Goal: Transaction & Acquisition: Purchase product/service

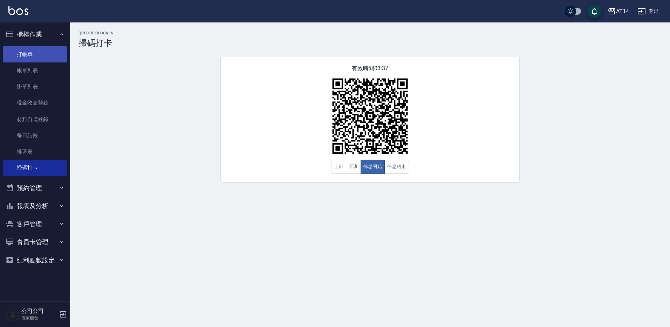
click at [39, 55] on link "打帳單" at bounding box center [35, 54] width 65 height 16
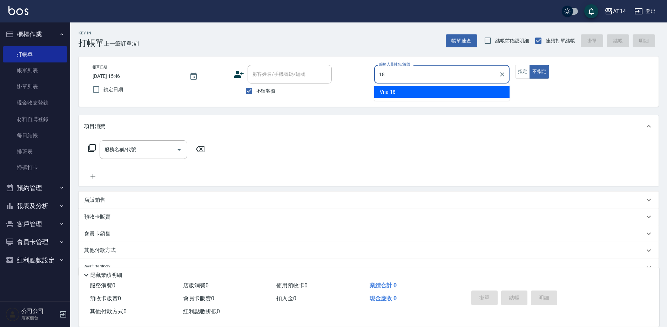
type input "Vna-18"
type button "false"
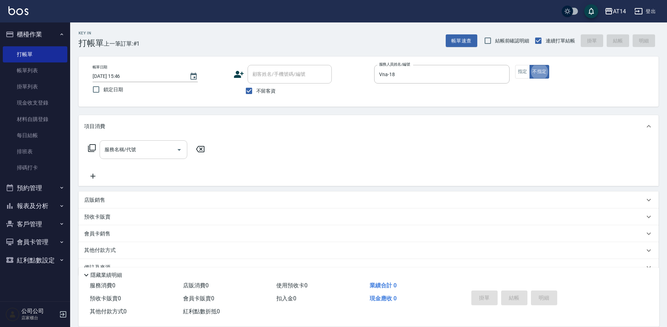
click at [162, 150] on input "服務名稱/代號" at bounding box center [138, 149] width 71 height 12
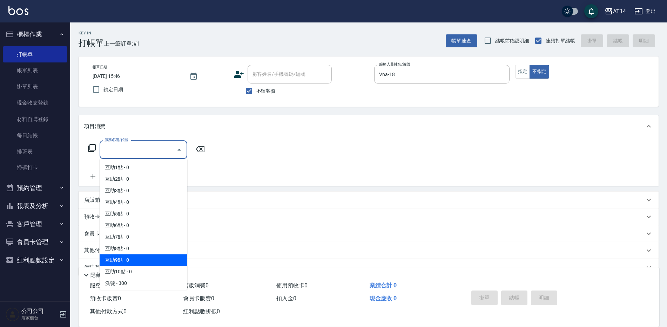
scroll to position [35, 0]
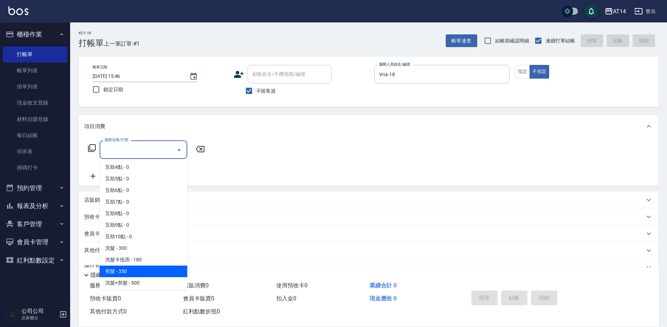
click at [153, 271] on span "剪髮 - 350" at bounding box center [144, 271] width 88 height 12
type input "剪髮(021)"
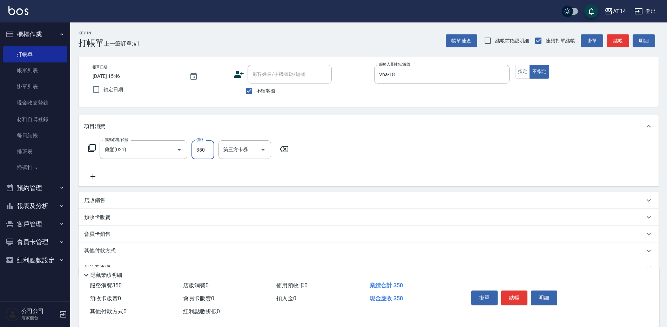
click at [210, 151] on input "350" at bounding box center [202, 149] width 23 height 19
type input "300"
click at [623, 45] on button "結帳" at bounding box center [618, 40] width 22 height 13
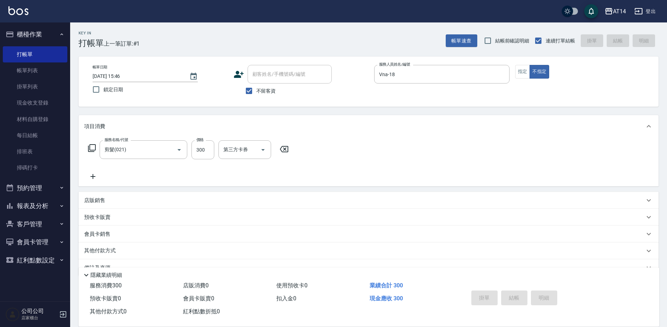
type input "[DATE] 15:47"
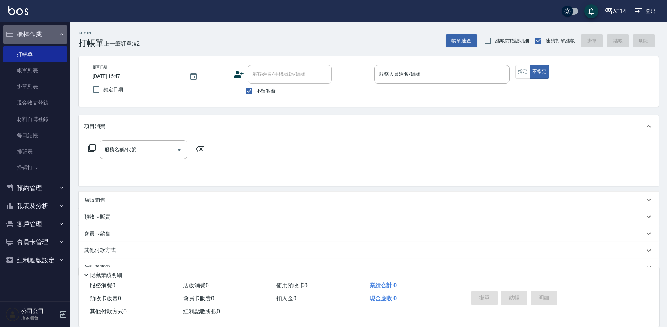
click at [49, 36] on button "櫃檯作業" at bounding box center [35, 34] width 65 height 18
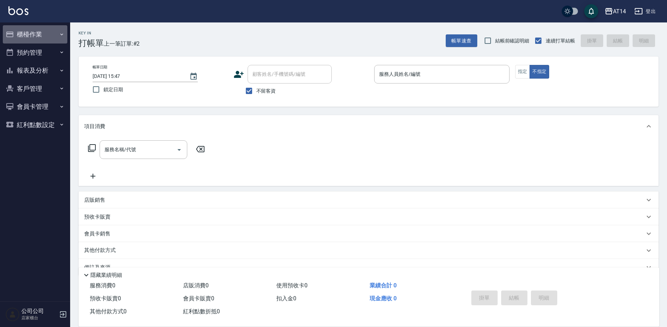
click at [15, 32] on button "櫃檯作業" at bounding box center [35, 34] width 65 height 18
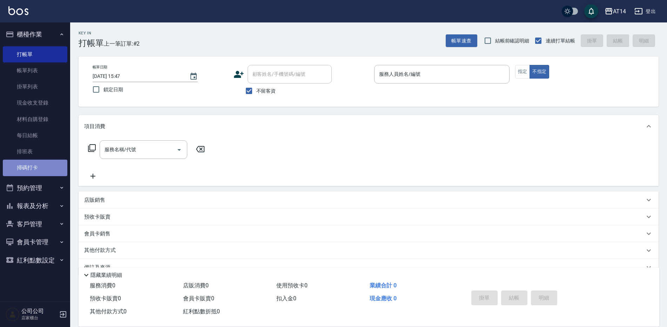
click at [30, 171] on link "掃碼打卡" at bounding box center [35, 168] width 65 height 16
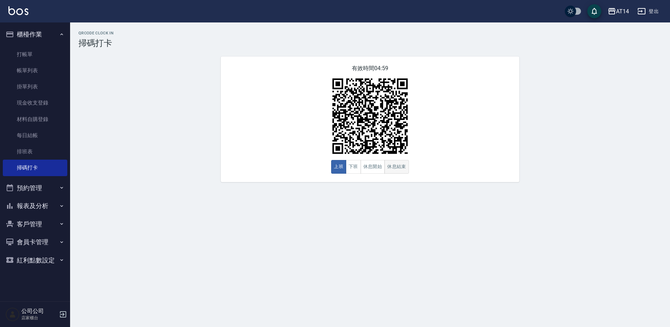
click at [398, 166] on button "休息結束" at bounding box center [397, 167] width 25 height 14
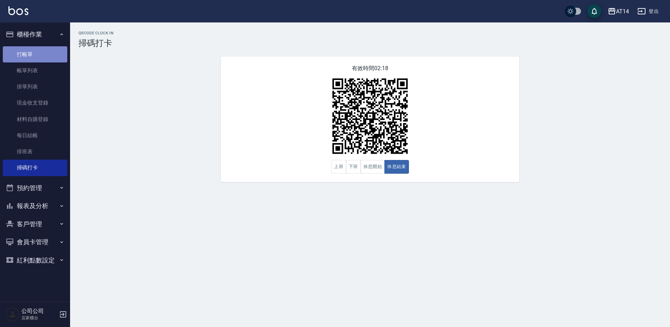
click at [39, 51] on link "打帳單" at bounding box center [35, 54] width 65 height 16
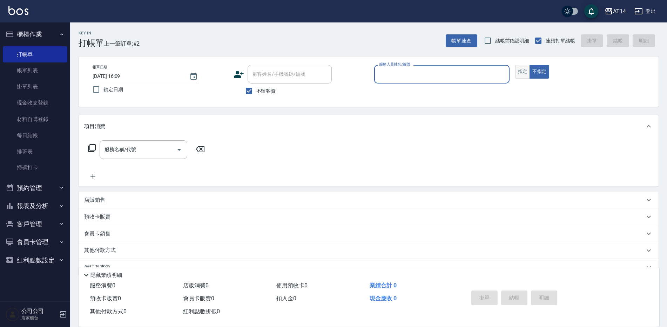
click at [522, 73] on button "指定" at bounding box center [522, 72] width 15 height 14
click at [477, 76] on input "服務人員姓名/編號" at bounding box center [441, 74] width 129 height 12
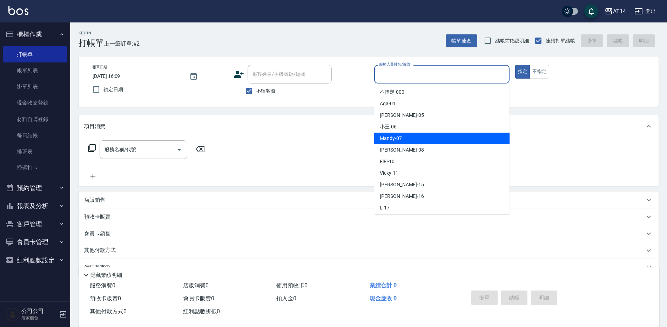
click at [401, 138] on span "Mandy -07" at bounding box center [391, 138] width 22 height 7
type input "Mandy-07"
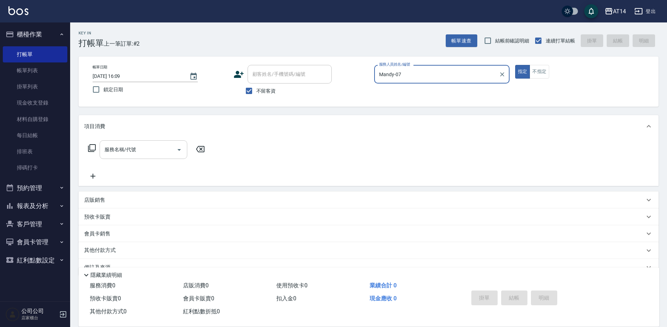
click at [182, 152] on icon "Open" at bounding box center [179, 150] width 8 height 8
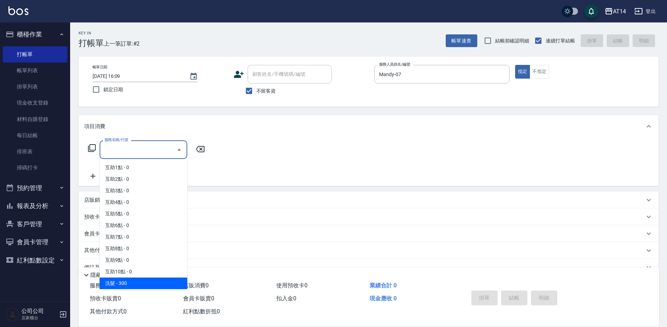
click at [150, 284] on span "洗髮 - 300" at bounding box center [144, 283] width 88 height 12
type input "洗髮(011)"
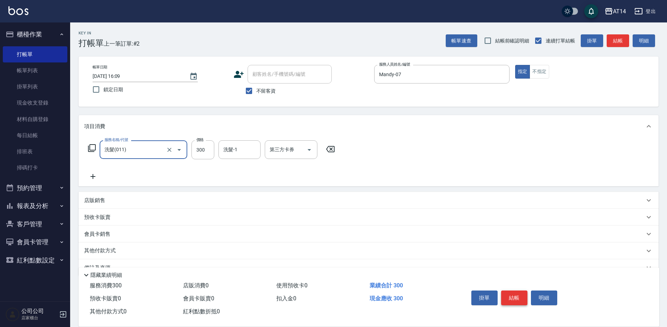
click at [517, 296] on button "結帳" at bounding box center [514, 297] width 26 height 15
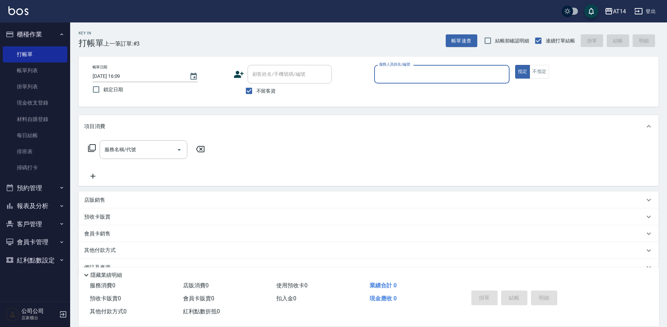
click at [385, 76] on input "服務人員姓名/編號" at bounding box center [441, 74] width 129 height 12
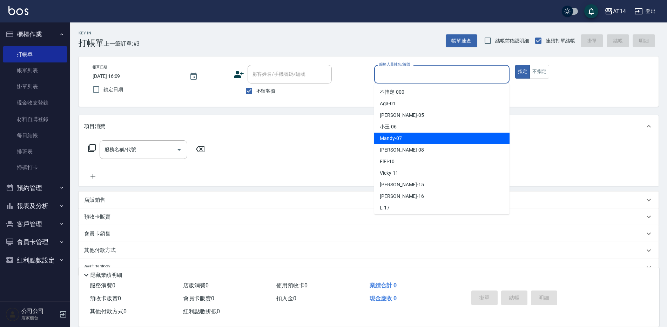
click at [393, 138] on span "Mandy -07" at bounding box center [391, 138] width 22 height 7
type input "Mandy-07"
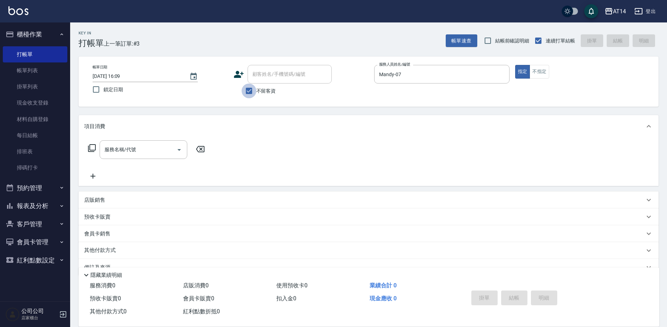
click at [250, 88] on input "不留客資" at bounding box center [249, 90] width 15 height 15
checkbox input "false"
click at [266, 75] on div "顧客姓名/手機號碼/編號 顧客姓名/手機號碼/編號" at bounding box center [290, 74] width 84 height 19
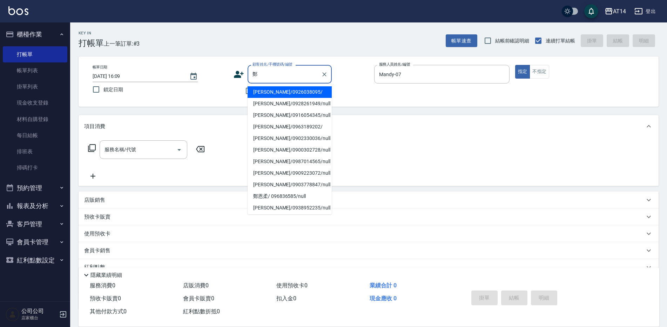
click at [265, 94] on li "[PERSON_NAME]/0926038095/" at bounding box center [290, 92] width 84 height 12
type input "[PERSON_NAME]/0926038095/"
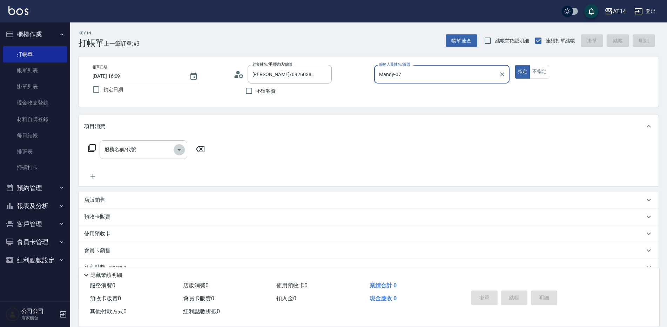
click at [178, 148] on icon "Open" at bounding box center [179, 150] width 8 height 8
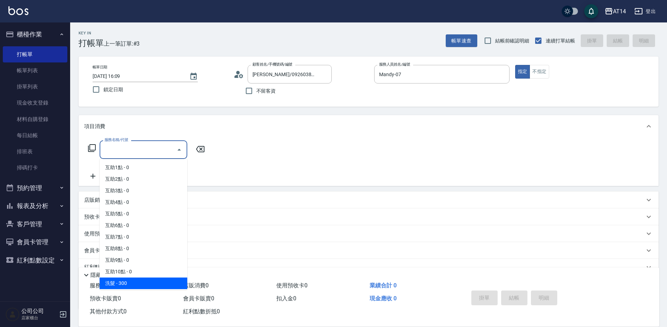
click at [154, 283] on span "洗髮 - 300" at bounding box center [144, 283] width 88 height 12
type input "洗髮(011)"
type input "1"
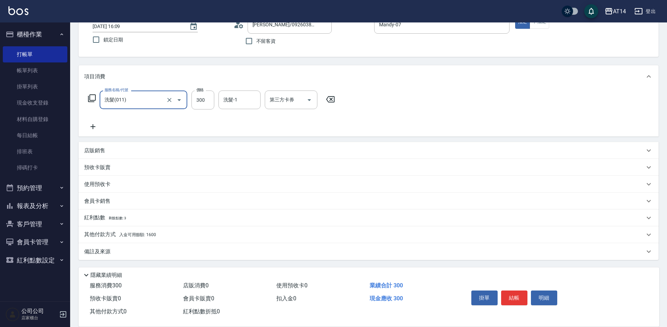
scroll to position [50, 0]
click at [156, 232] on div "其他付款方式 入金可用餘額: 1600" at bounding box center [364, 234] width 560 height 8
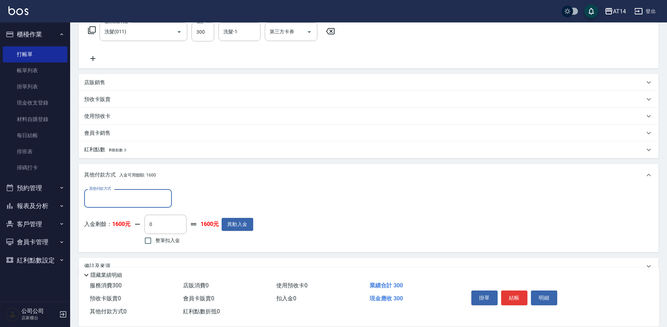
scroll to position [120, 0]
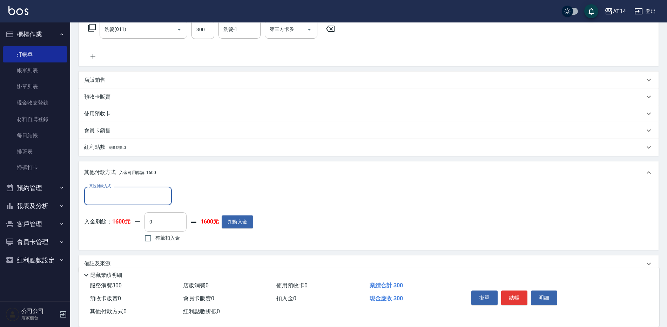
click at [149, 223] on input "0" at bounding box center [165, 221] width 42 height 19
type input "30"
type input "0"
type input "300"
click at [517, 293] on button "結帳" at bounding box center [514, 297] width 26 height 15
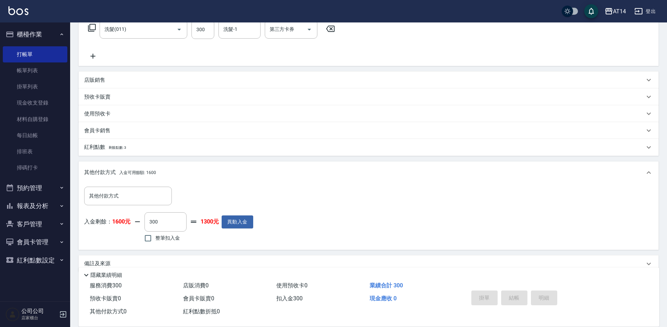
type input "[DATE] 16:10"
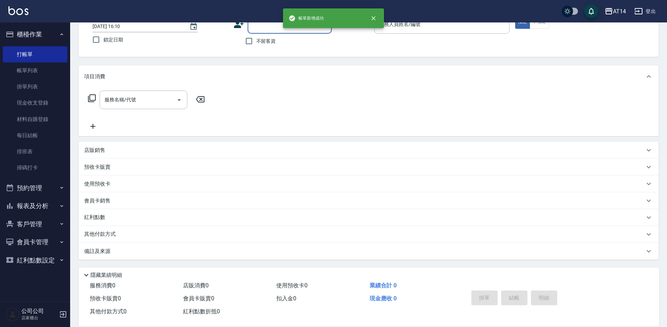
scroll to position [0, 0]
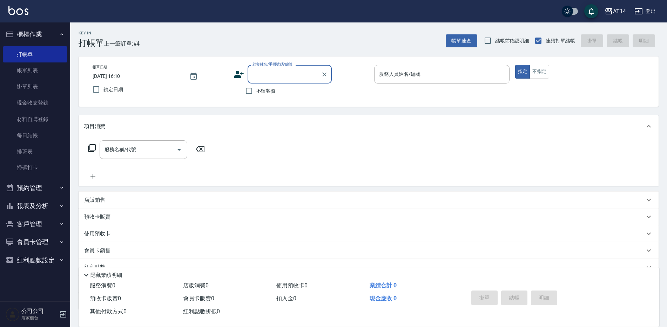
click at [47, 202] on button "報表及分析" at bounding box center [35, 206] width 65 height 18
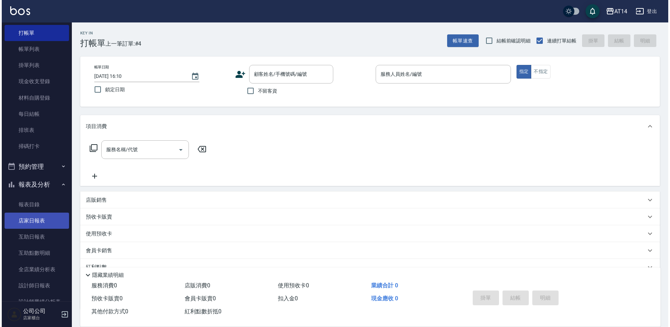
scroll to position [35, 0]
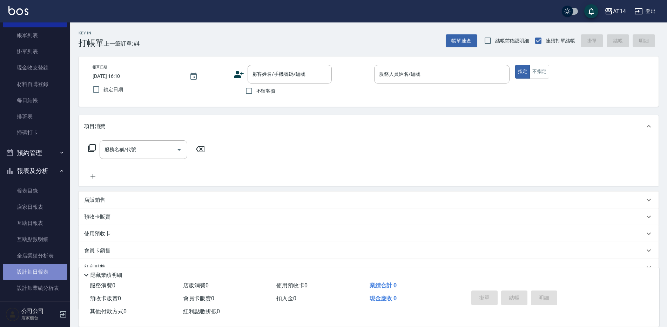
click at [43, 271] on link "設計師日報表" at bounding box center [35, 272] width 65 height 16
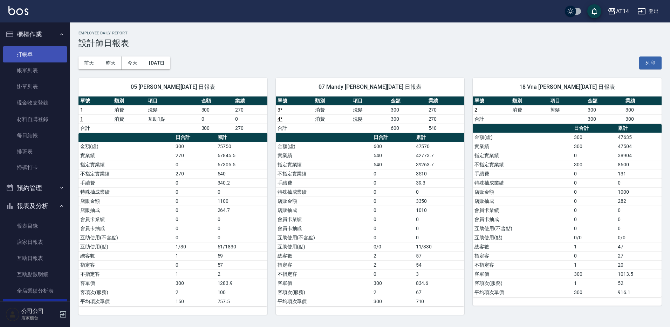
click at [23, 54] on link "打帳單" at bounding box center [35, 54] width 65 height 16
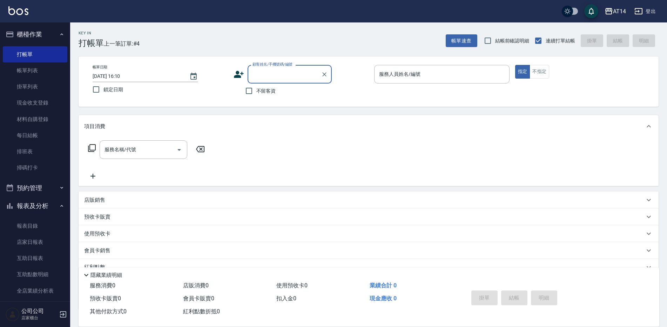
click at [252, 74] on input "顧客姓名/手機號碼/編號" at bounding box center [284, 74] width 67 height 12
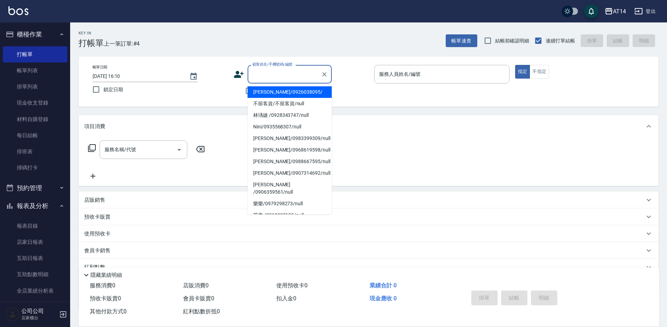
click at [258, 90] on li "[PERSON_NAME]/0926038095/" at bounding box center [290, 92] width 84 height 12
type input "[PERSON_NAME]/0926038095/"
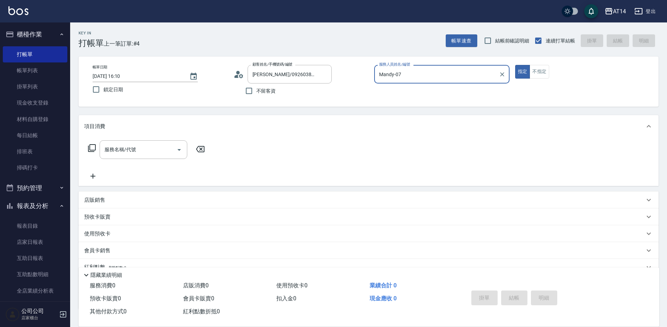
type input "Mandy-07"
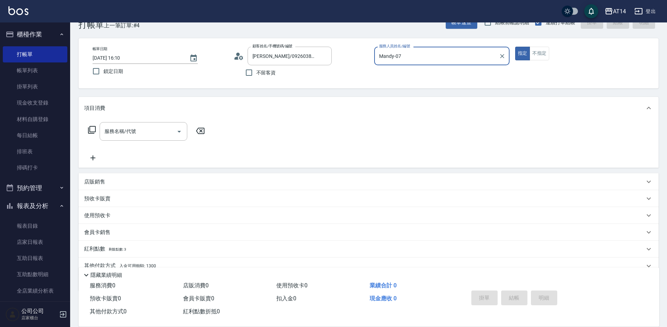
scroll to position [15, 0]
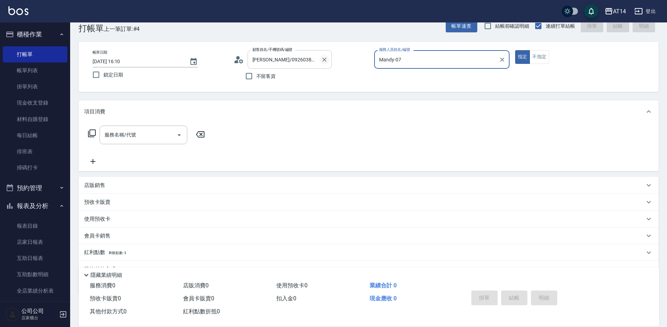
click at [325, 60] on icon "Clear" at bounding box center [324, 60] width 4 height 4
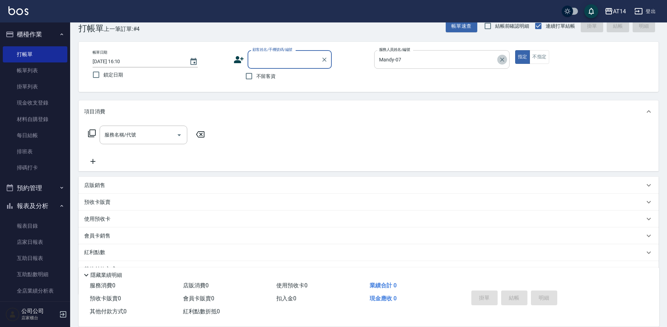
click at [503, 60] on icon "Clear" at bounding box center [502, 59] width 7 height 7
